Goal: Use online tool/utility

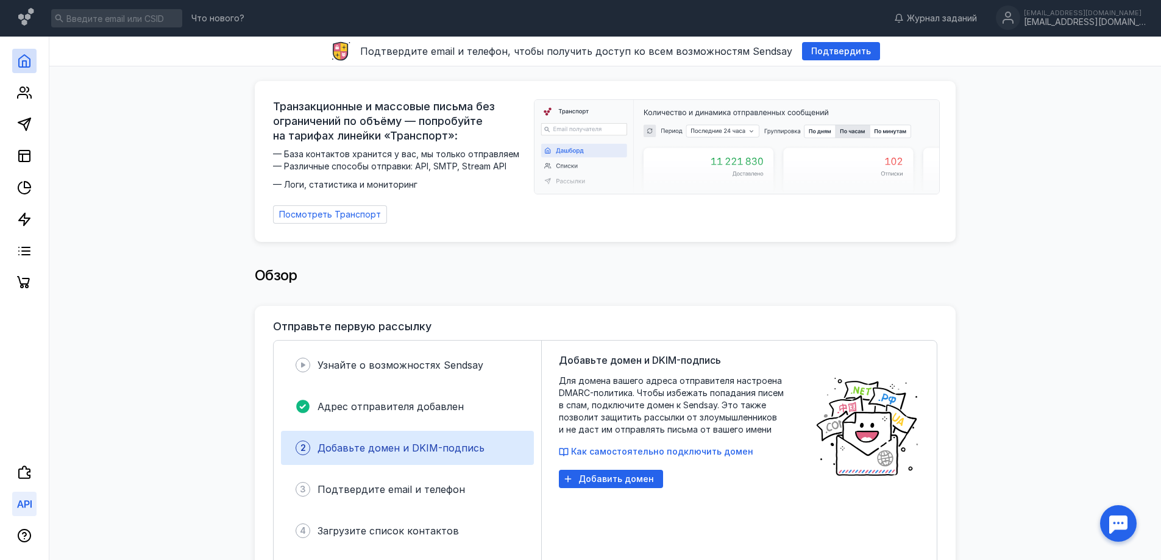
click at [23, 503] on icon at bounding box center [24, 504] width 15 height 15
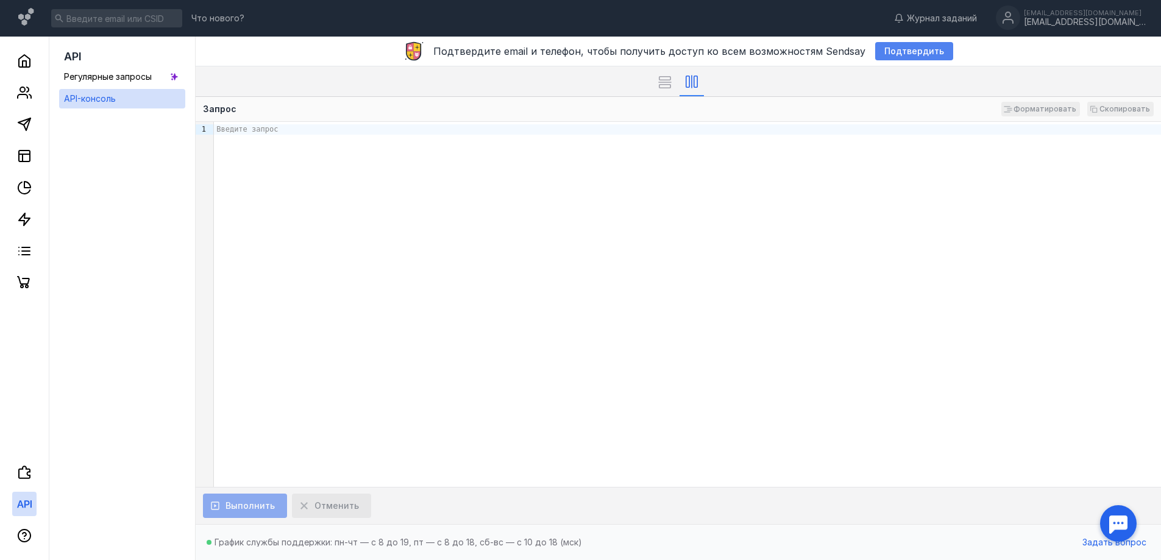
click at [882, 57] on div "Подтвердить" at bounding box center [914, 51] width 78 height 18
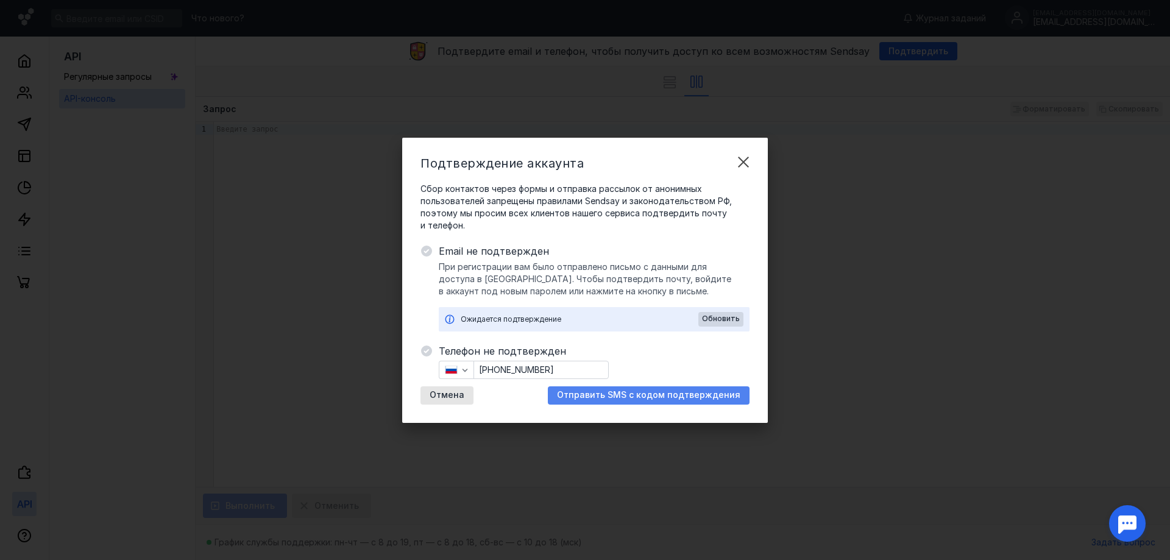
click at [673, 399] on span "Отправить SMS с кодом подтверждения" at bounding box center [648, 395] width 183 height 10
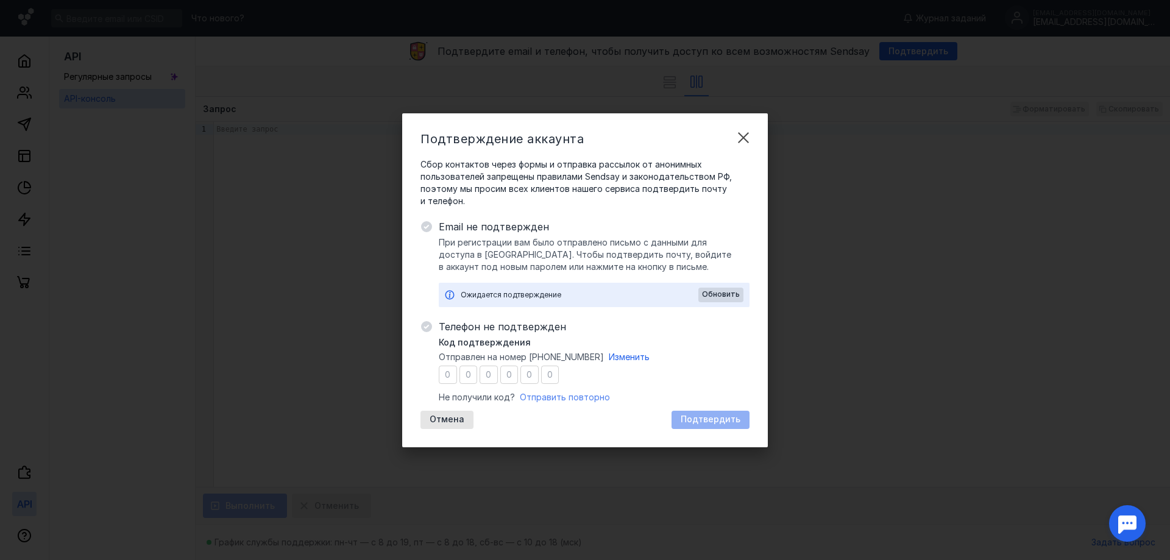
click at [566, 397] on span "Отправить повторно" at bounding box center [565, 397] width 90 height 10
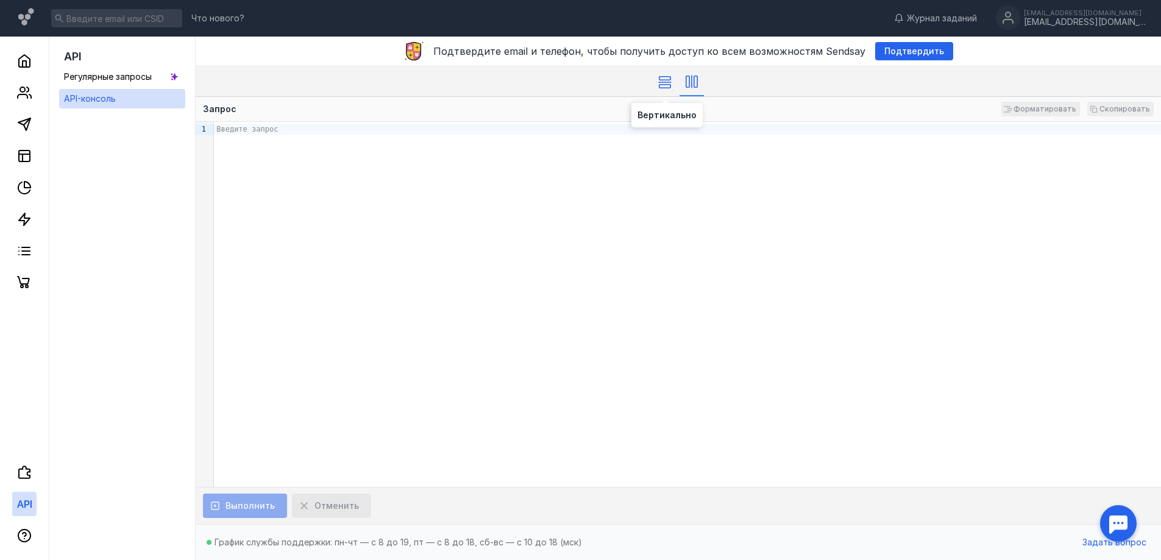
click at [662, 81] on icon at bounding box center [664, 82] width 13 height 12
click at [77, 55] on span "API" at bounding box center [73, 56] width 18 height 13
click at [29, 65] on icon at bounding box center [24, 61] width 15 height 15
